Goal: Information Seeking & Learning: Learn about a topic

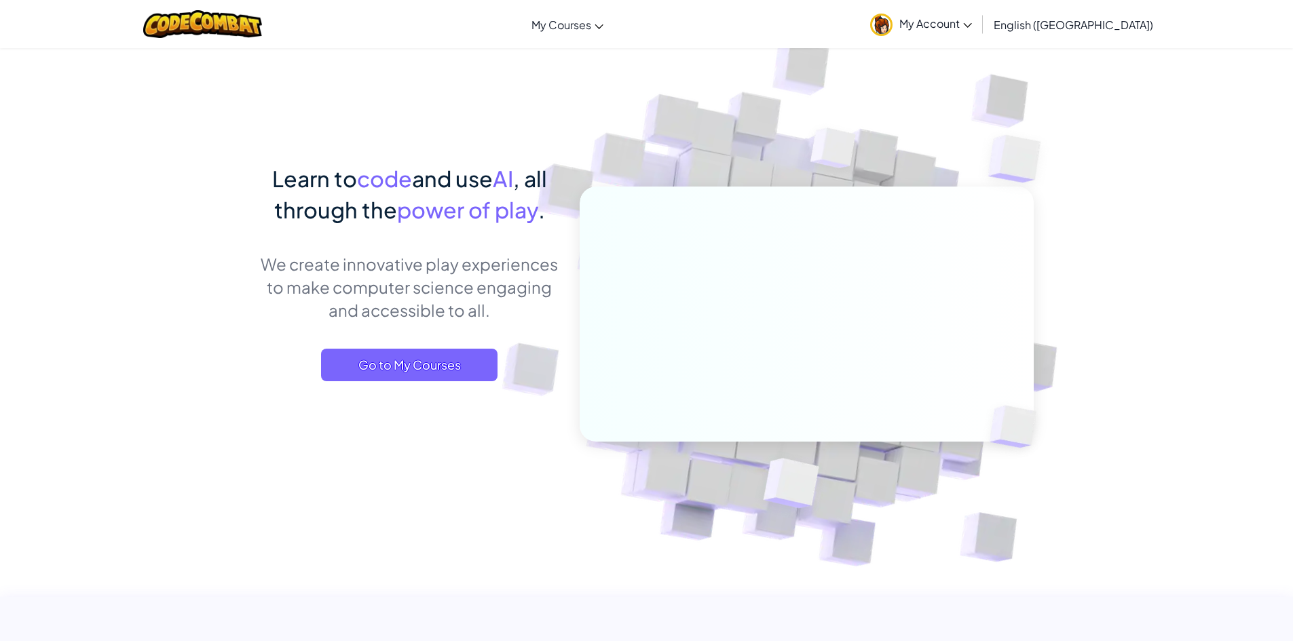
scroll to position [561, 0]
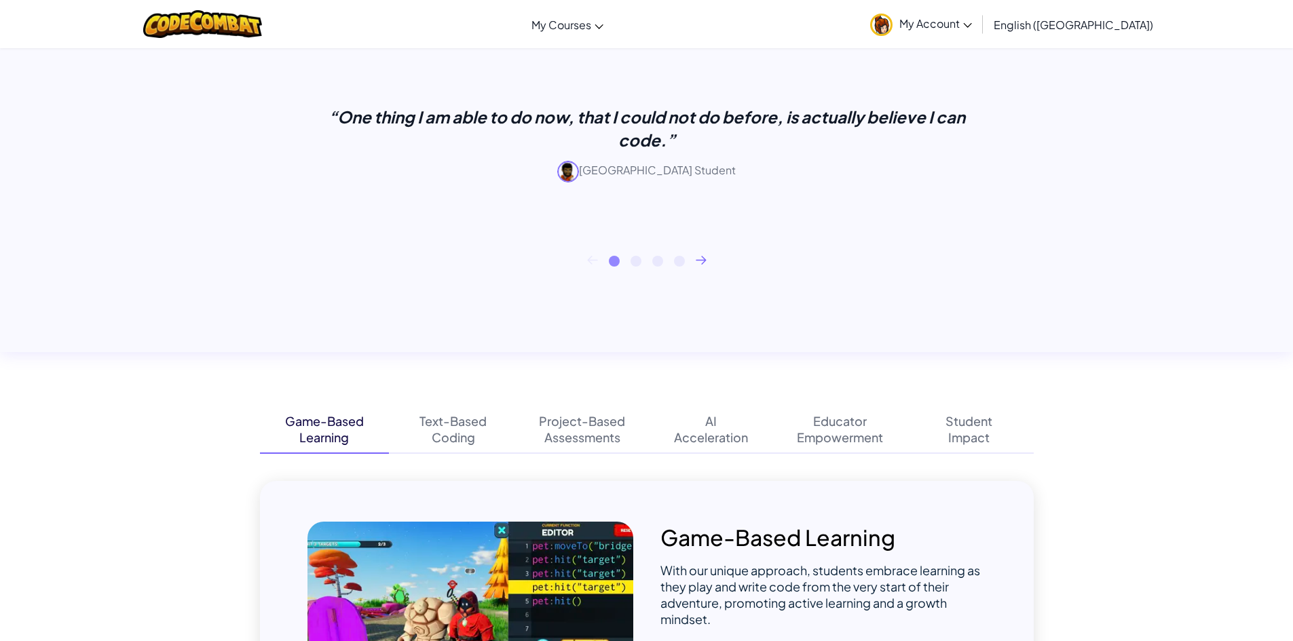
click at [972, 26] on span "My Account" at bounding box center [935, 23] width 73 height 14
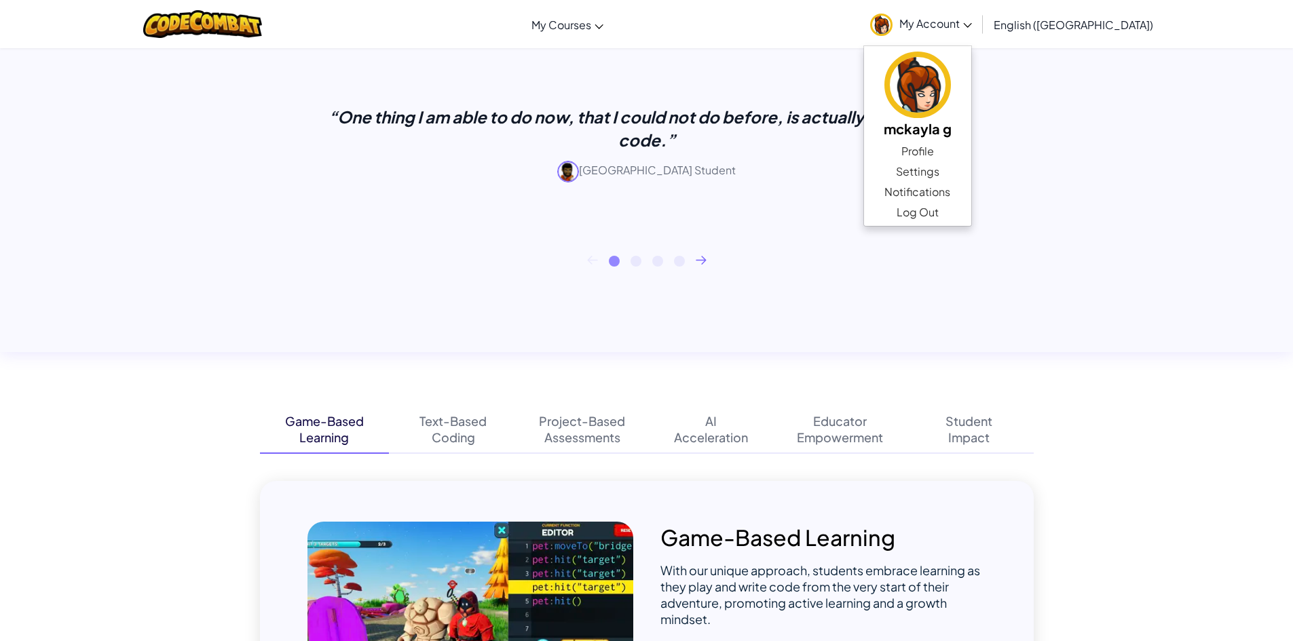
click at [972, 24] on icon at bounding box center [967, 25] width 9 height 5
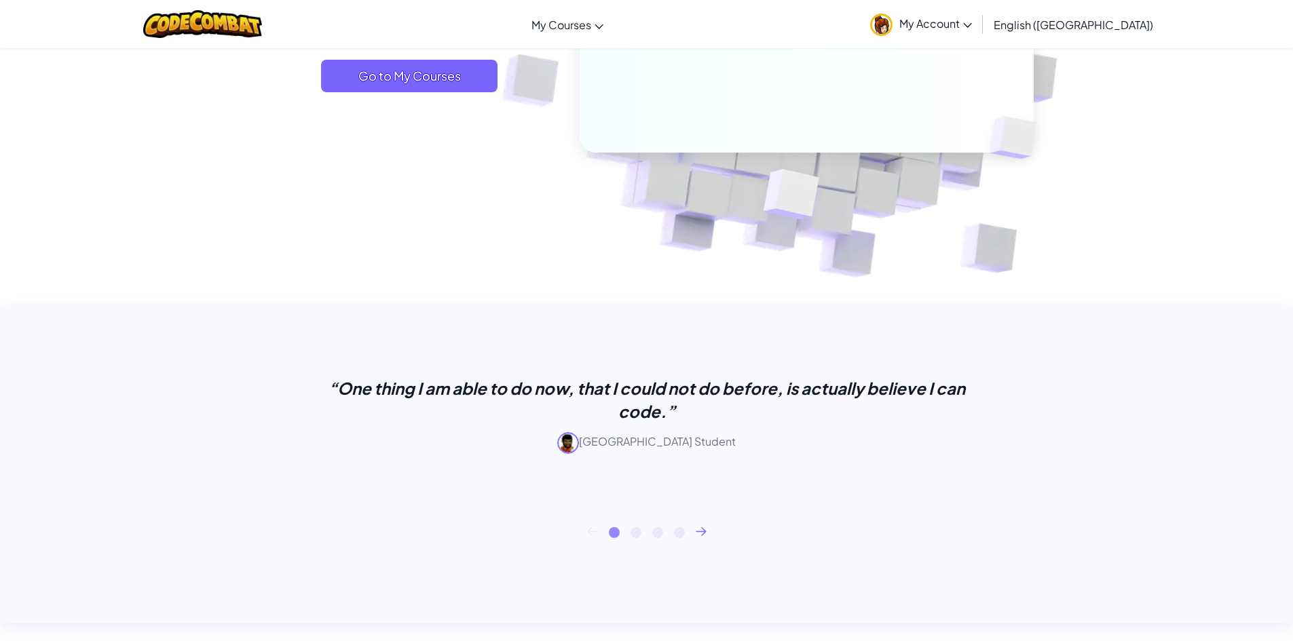
scroll to position [0, 0]
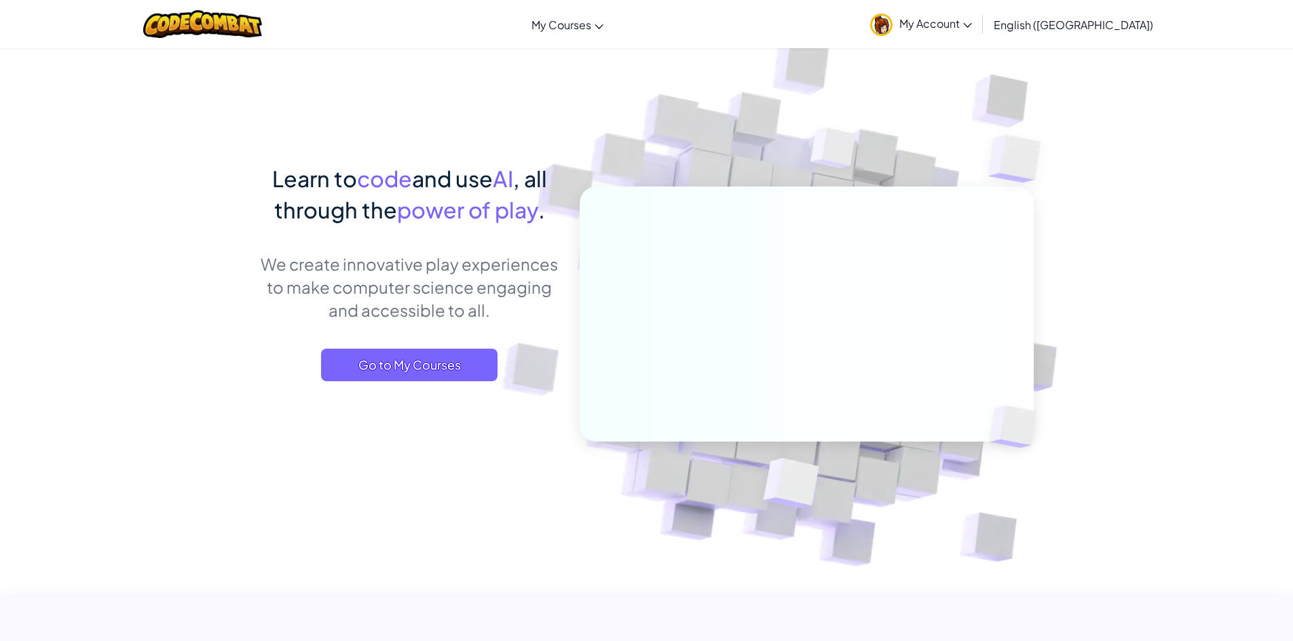
click at [979, 31] on link "My Account" at bounding box center [920, 24] width 115 height 43
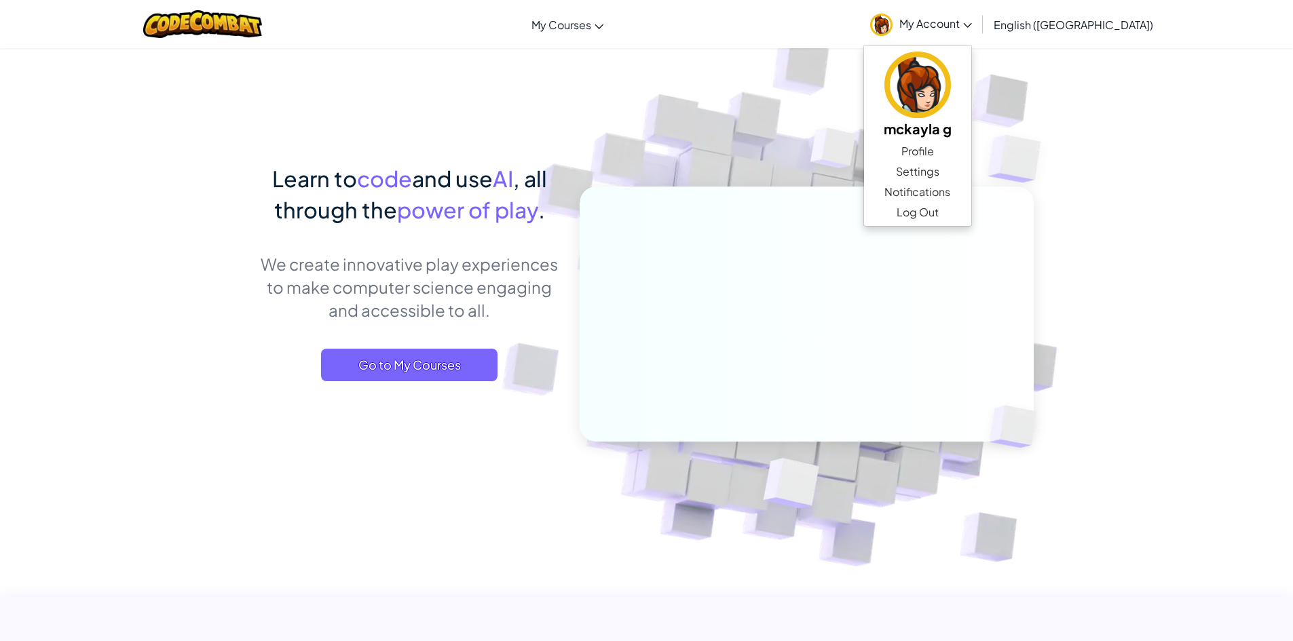
drag, startPoint x: 550, startPoint y: 58, endPoint x: 544, endPoint y: 75, distance: 17.8
click at [550, 60] on img at bounding box center [797, 299] width 754 height 754
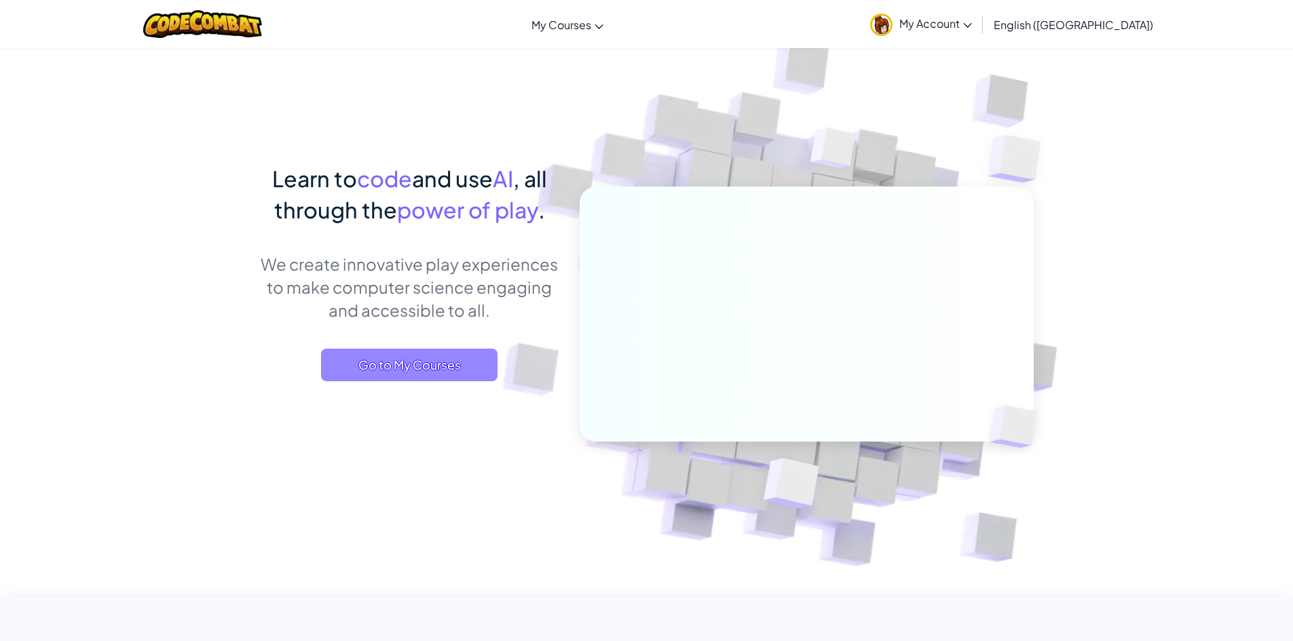
click at [444, 360] on span "Go to My Courses" at bounding box center [409, 365] width 176 height 33
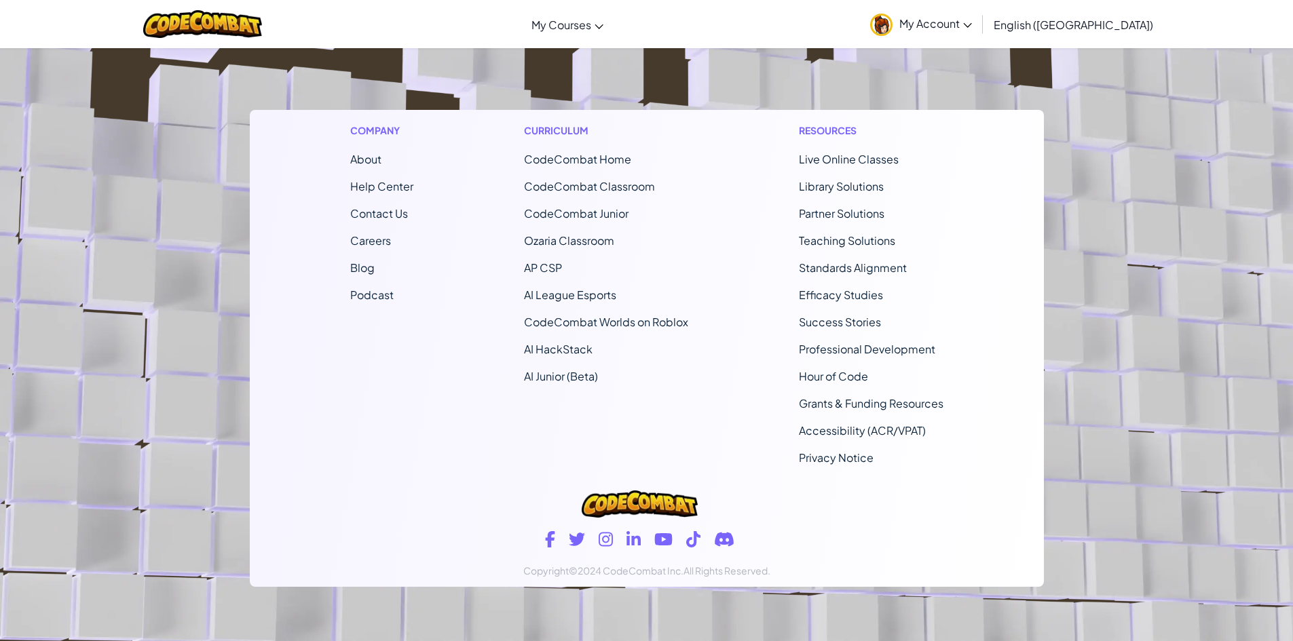
scroll to position [301, 0]
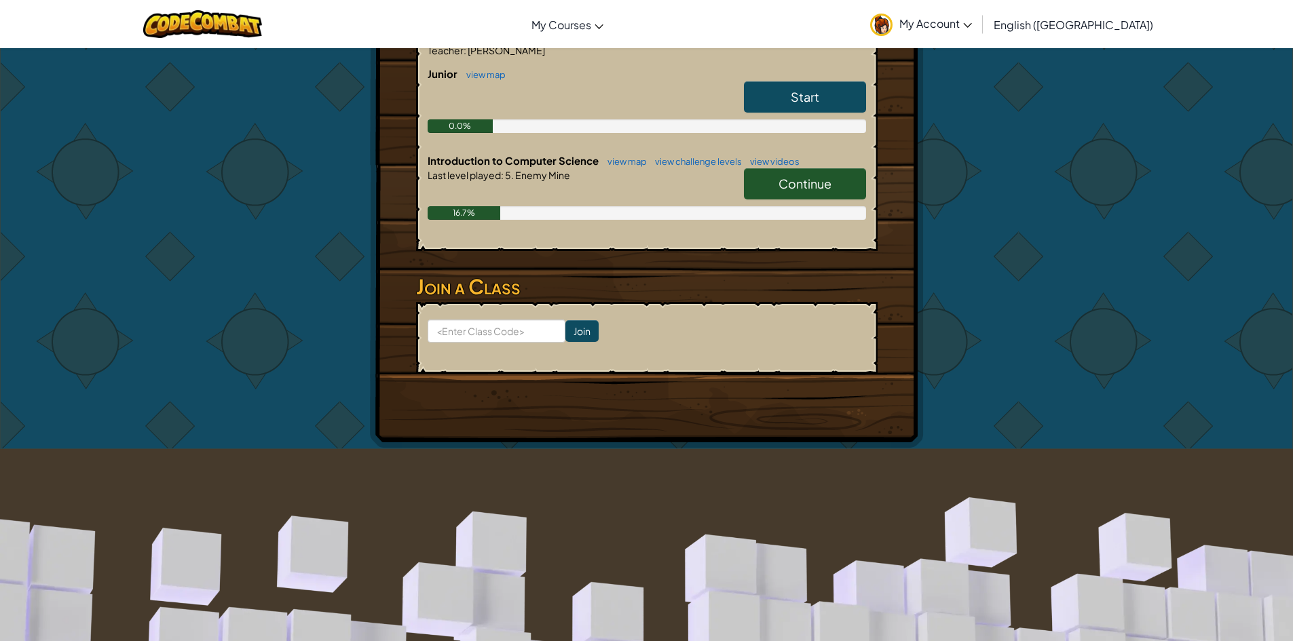
click at [800, 176] on span "Continue" at bounding box center [805, 184] width 53 height 16
